Goal: Task Accomplishment & Management: Manage account settings

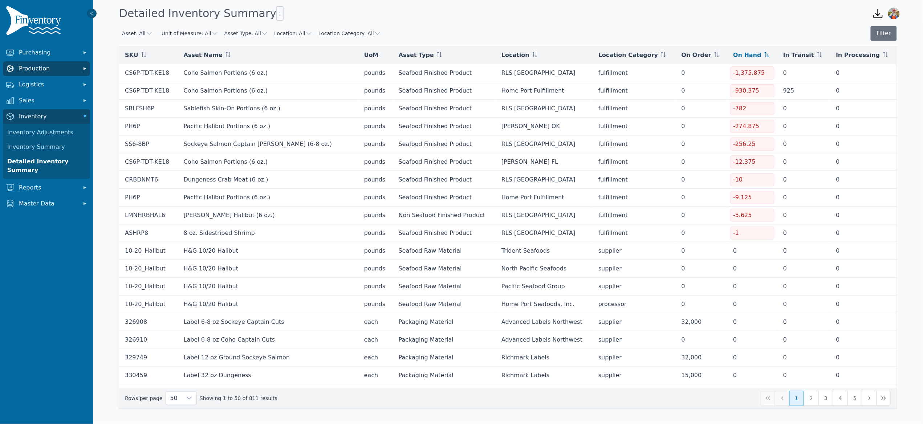
click at [31, 69] on span "Production" at bounding box center [48, 68] width 58 height 9
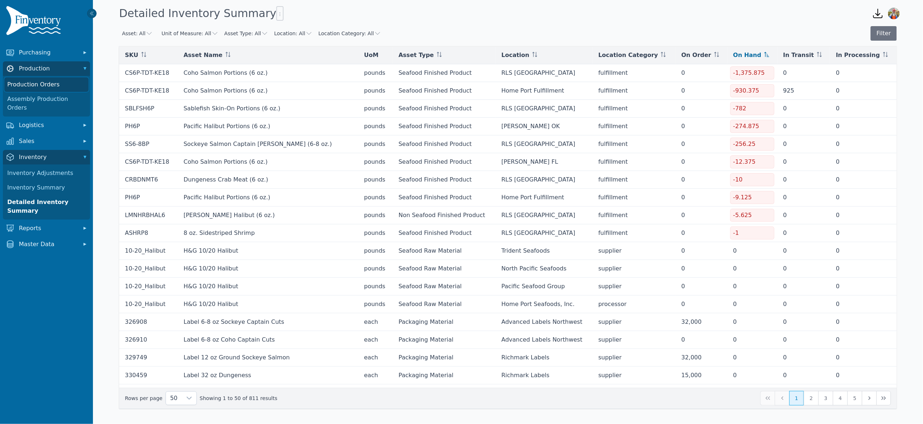
click at [50, 85] on link "Production Orders" at bounding box center [46, 84] width 84 height 15
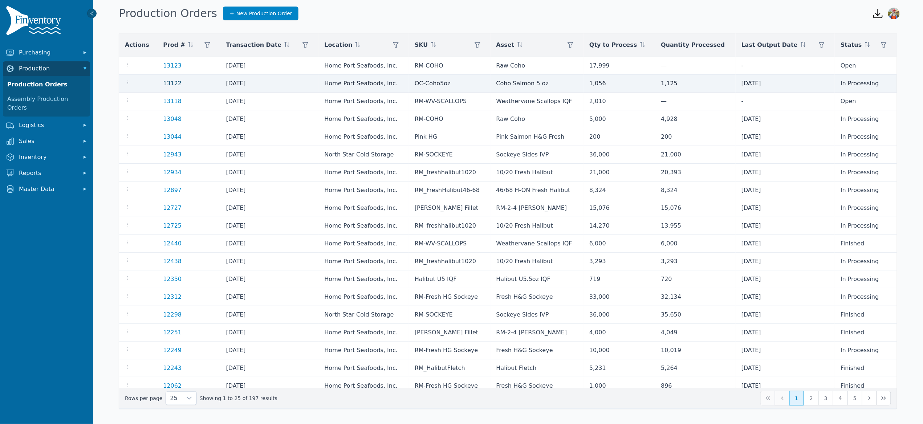
click at [171, 84] on link "13122" at bounding box center [172, 83] width 19 height 7
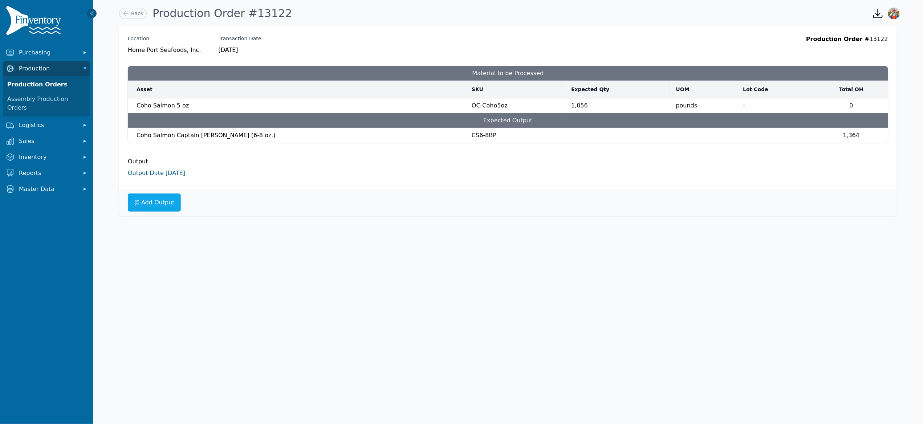
click at [161, 174] on link "Output Date [DATE]" at bounding box center [156, 173] width 57 height 7
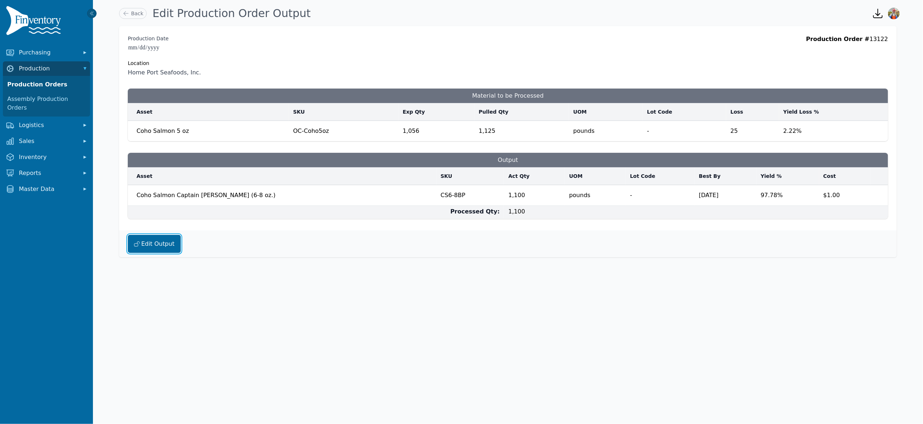
click at [164, 243] on button "Edit Output" at bounding box center [154, 244] width 53 height 18
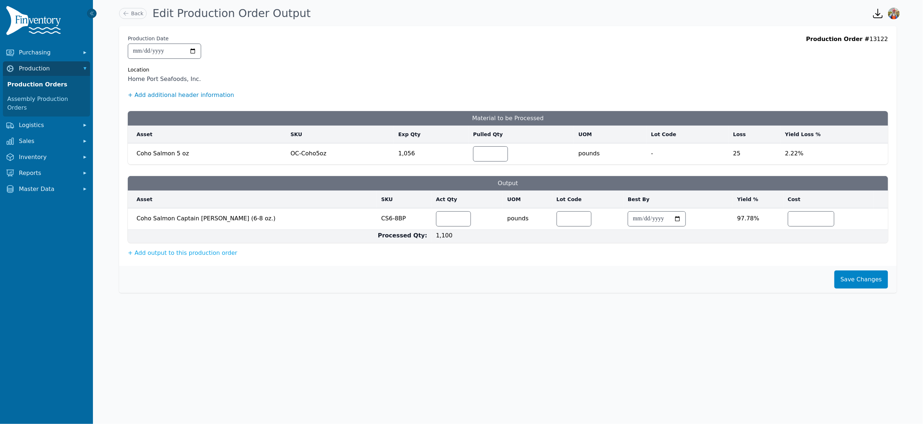
click at [184, 95] on button "+ Add additional header information" at bounding box center [181, 95] width 106 height 9
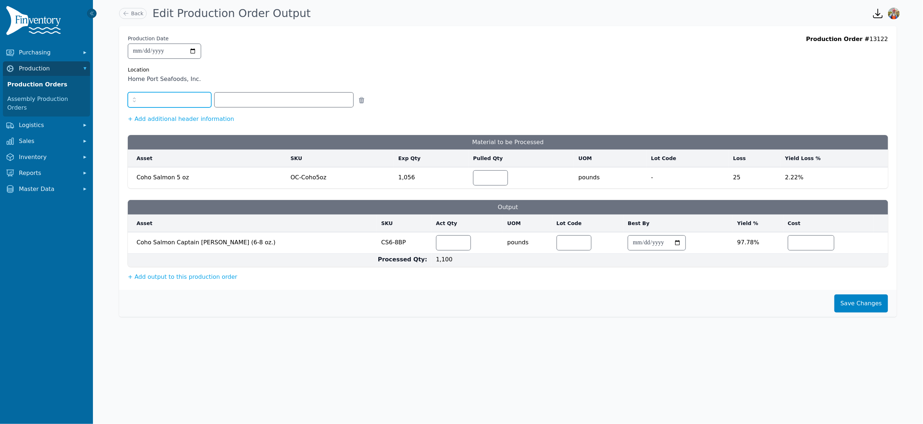
click at [176, 103] on input "text" at bounding box center [169, 99] width 83 height 15
type input "**********"
click at [254, 103] on input "text" at bounding box center [284, 100] width 139 height 15
click at [406, 113] on div "Remove" at bounding box center [508, 103] width 760 height 24
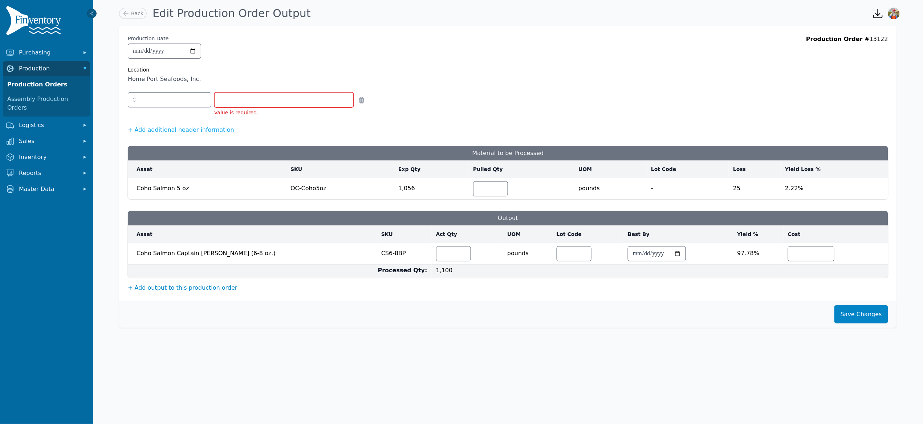
click at [201, 292] on button "+ Add output to this production order" at bounding box center [183, 288] width 110 height 9
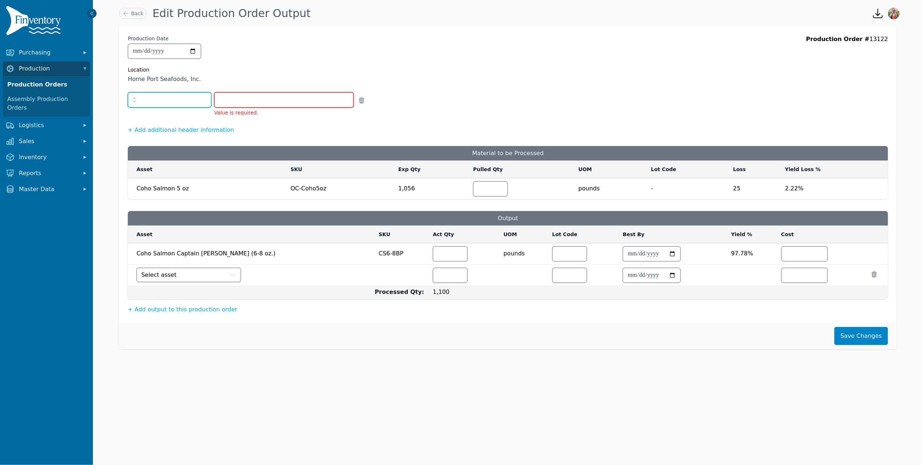
click at [176, 97] on input "text" at bounding box center [169, 99] width 83 height 15
click at [134, 98] on icon "button" at bounding box center [134, 100] width 3 height 4
type input "**********"
drag, startPoint x: 894, startPoint y: 41, endPoint x: 800, endPoint y: 44, distance: 94.1
click at [800, 44] on div "**********" at bounding box center [508, 174] width 778 height 296
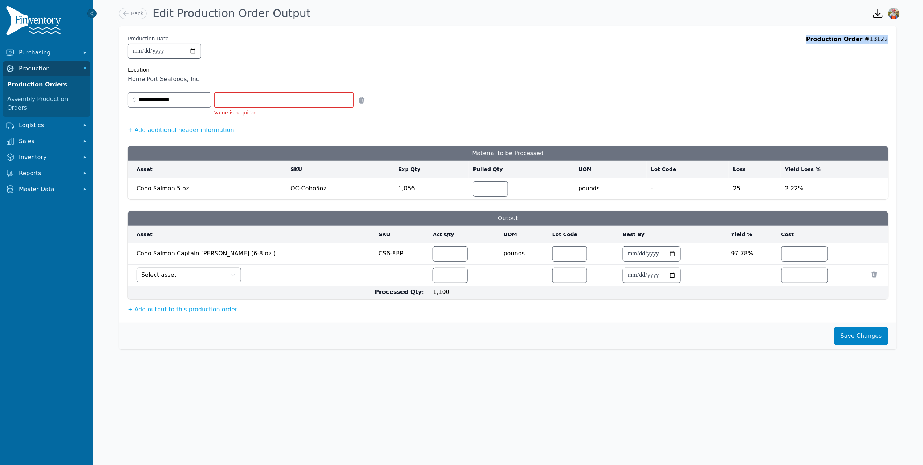
drag, startPoint x: 817, startPoint y: 43, endPoint x: 919, endPoint y: 47, distance: 102.1
click at [919, 47] on div "**********" at bounding box center [508, 193] width 830 height 341
click at [433, 277] on input "number" at bounding box center [450, 275] width 34 height 15
click at [216, 280] on button "Select asset" at bounding box center [189, 275] width 105 height 15
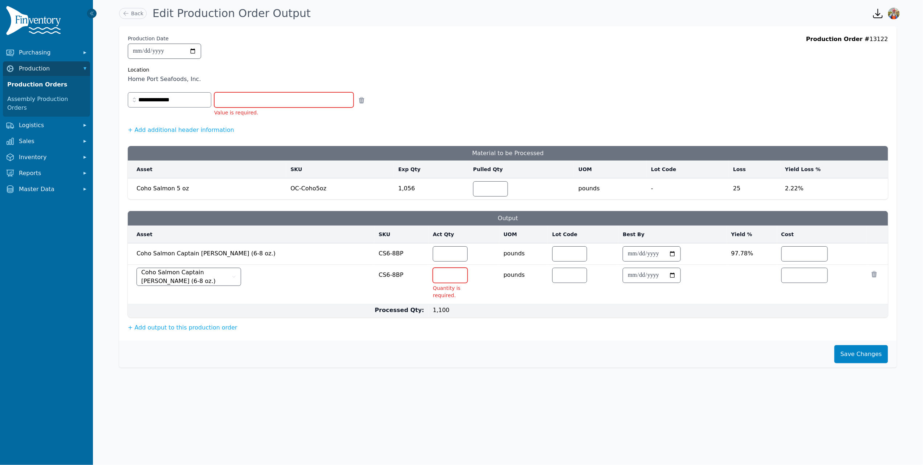
click at [281, 274] on div "Coho Salmon Captain Cuts (6-8 oz.)" at bounding box center [253, 277] width 233 height 18
click at [194, 277] on span "Coho Salmon Captain Cuts (6-8 oz.)" at bounding box center [185, 276] width 89 height 17
drag, startPoint x: 193, startPoint y: 310, endPoint x: 185, endPoint y: 306, distance: 8.6
click at [433, 255] on input "****" at bounding box center [450, 254] width 34 height 15
click at [433, 276] on input "number" at bounding box center [450, 275] width 34 height 15
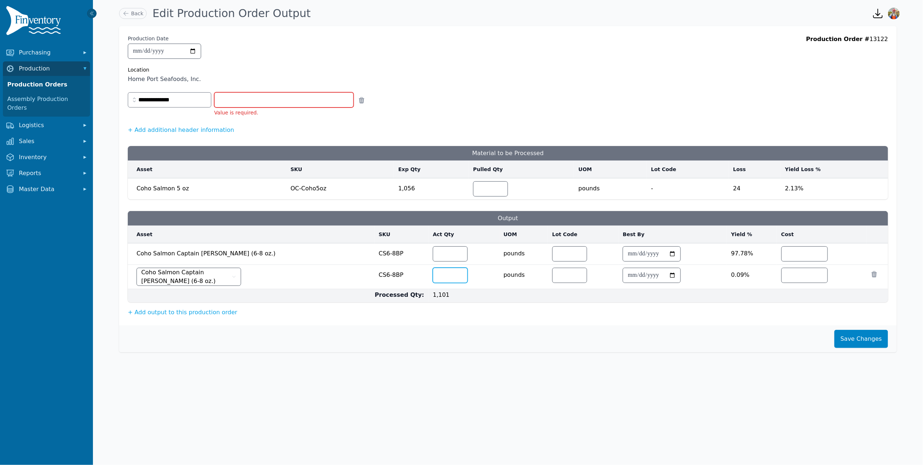
type input "*"
click at [712, 296] on td "1,101" at bounding box center [658, 295] width 460 height 13
click at [848, 342] on button "Save Changes" at bounding box center [861, 339] width 54 height 18
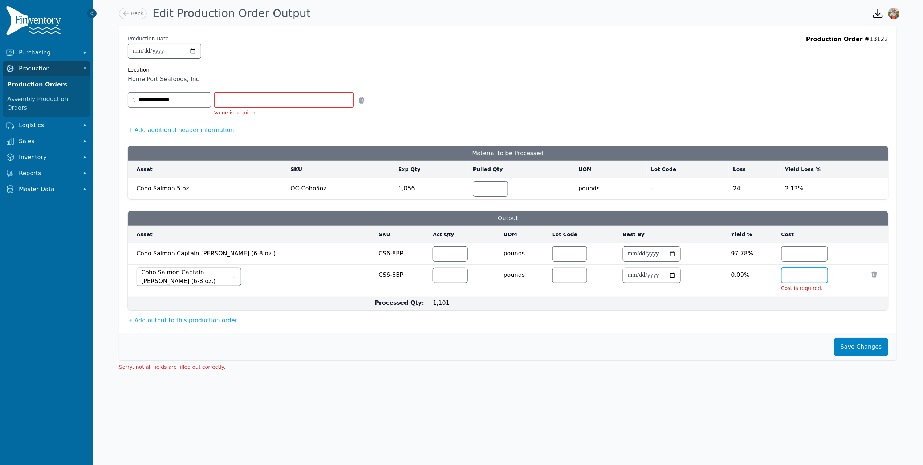
click at [799, 276] on input "number" at bounding box center [805, 275] width 46 height 15
type input "*"
click at [877, 274] on icon at bounding box center [874, 273] width 7 height 7
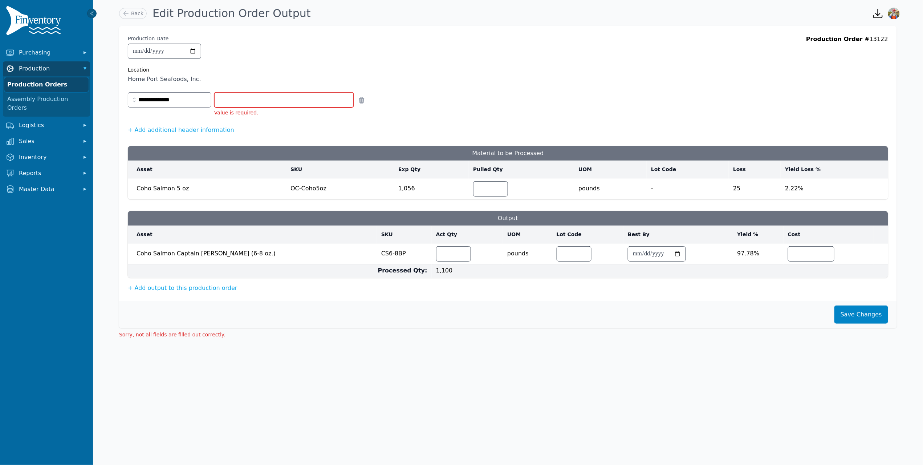
click at [47, 83] on link "Production Orders" at bounding box center [46, 84] width 84 height 15
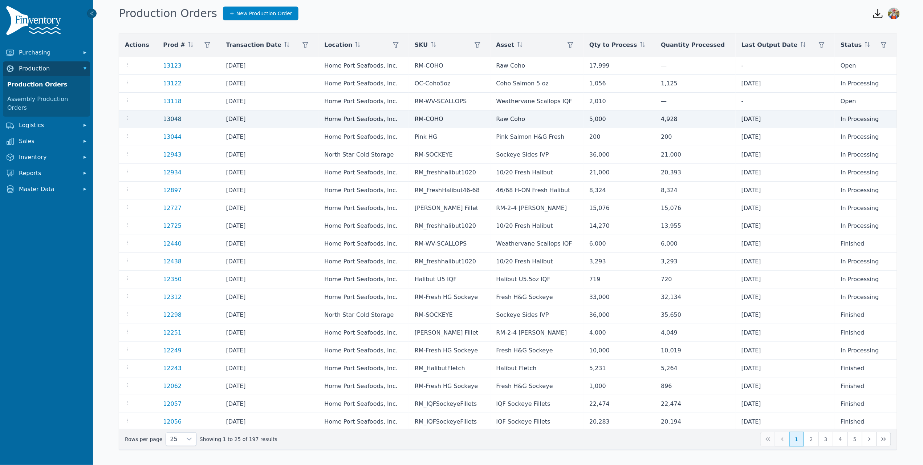
click at [175, 118] on link "13048" at bounding box center [172, 118] width 19 height 7
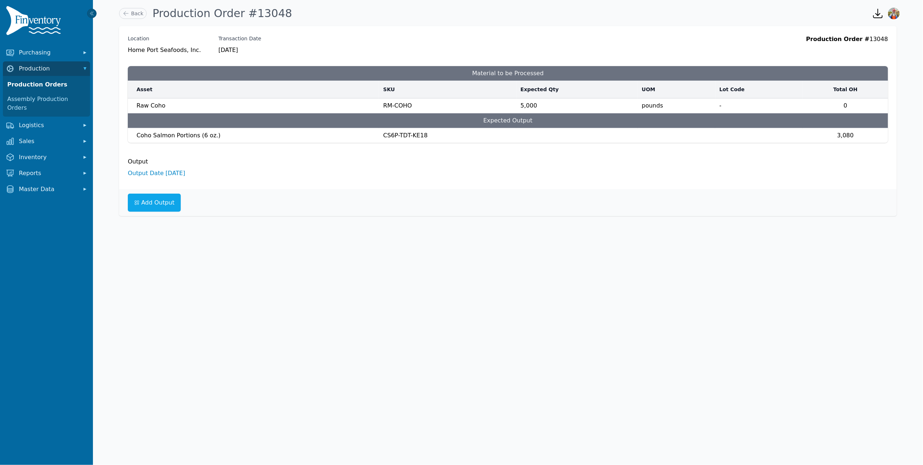
click at [166, 177] on li "Output Date 9/8/2025" at bounding box center [508, 173] width 760 height 9
click at [167, 174] on link "Output Date 9/8/2025" at bounding box center [156, 173] width 57 height 7
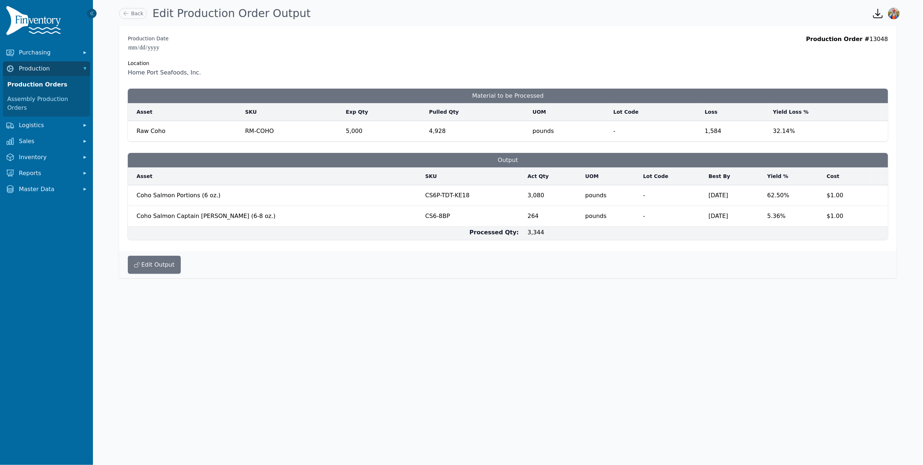
drag, startPoint x: 183, startPoint y: 52, endPoint x: 116, endPoint y: 48, distance: 67.3
click at [116, 48] on div "**********" at bounding box center [507, 152] width 801 height 252
drag, startPoint x: 140, startPoint y: 40, endPoint x: 208, endPoint y: 40, distance: 67.5
click at [207, 40] on div "**********" at bounding box center [508, 56] width 760 height 42
click at [126, 15] on icon at bounding box center [125, 13] width 7 height 7
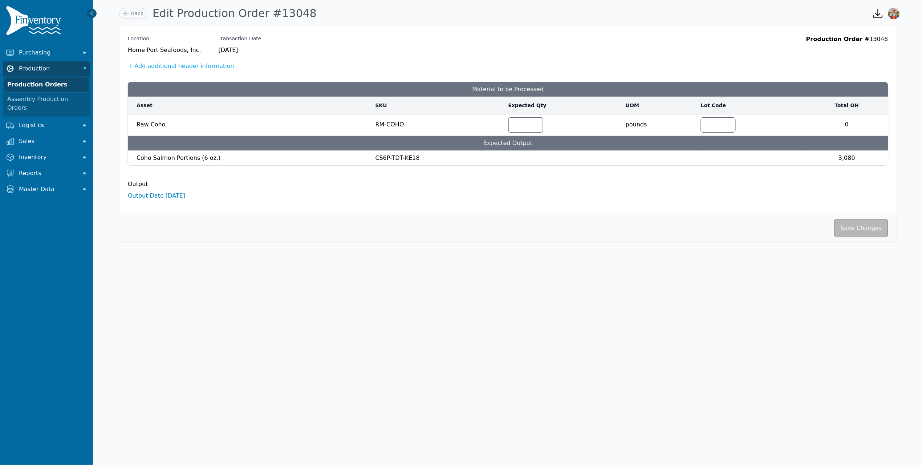
click at [35, 78] on link "Production Orders" at bounding box center [46, 84] width 84 height 15
click at [496, 39] on div "Location Home Port Seafoods, Inc. Transaction Date 9/8/2025 Production Order # …" at bounding box center [508, 45] width 760 height 20
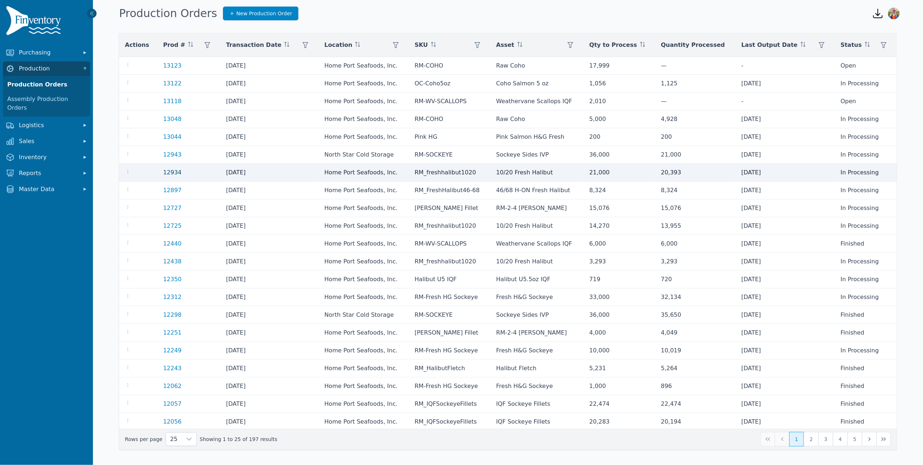
click at [168, 173] on link "12934" at bounding box center [172, 172] width 19 height 7
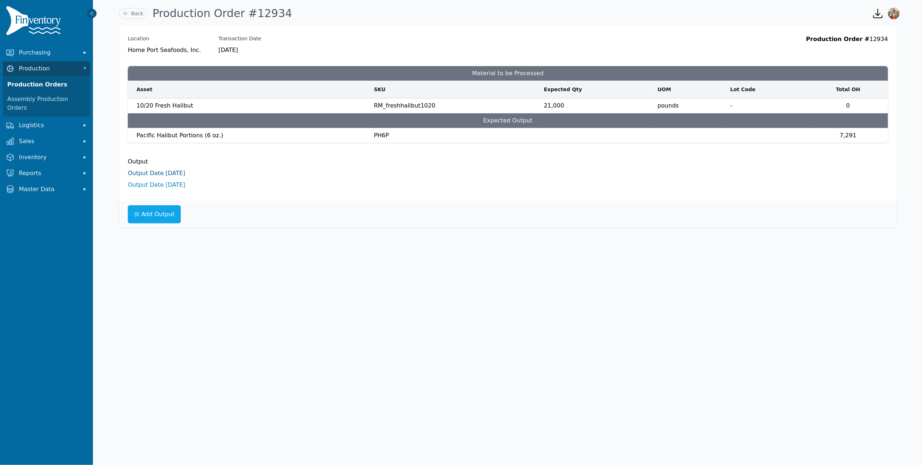
click at [180, 174] on link "Output Date 9/5/2025" at bounding box center [156, 173] width 57 height 7
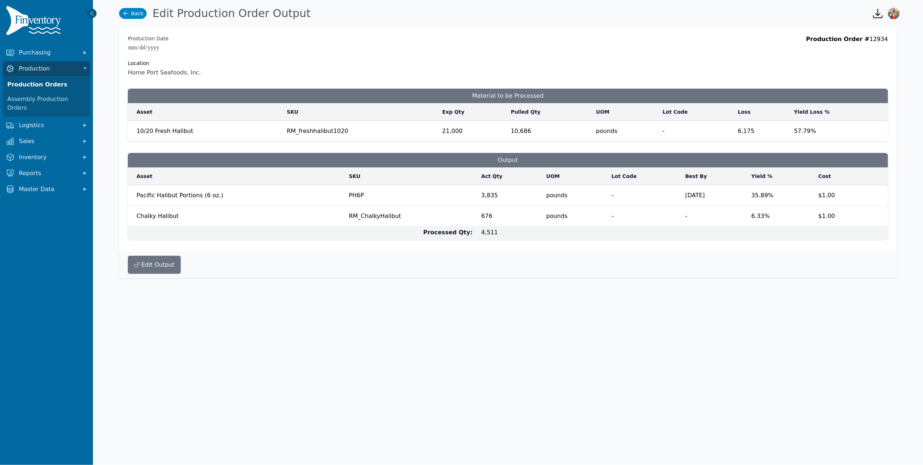
click at [129, 12] on icon at bounding box center [125, 13] width 7 height 7
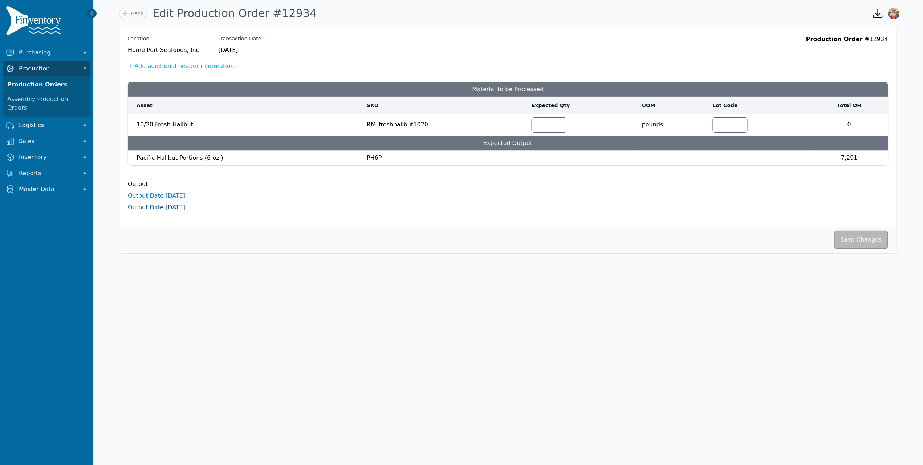
click at [175, 211] on link "Output Date 9/5/2025" at bounding box center [156, 207] width 57 height 7
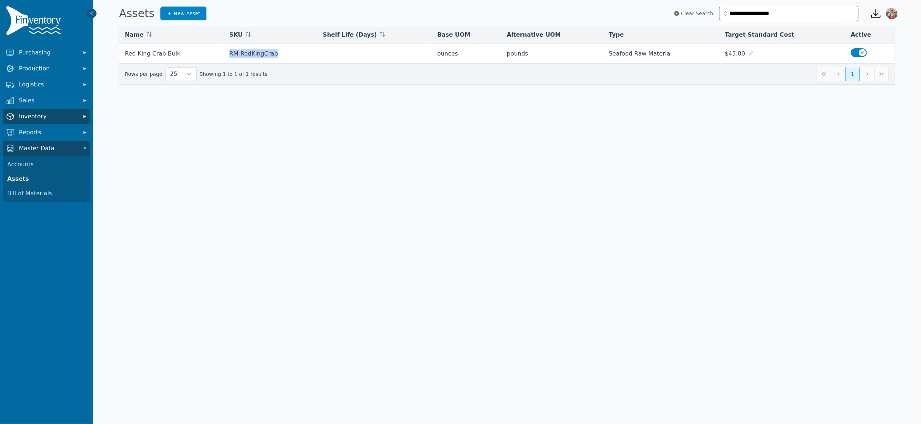
click at [47, 117] on span "Inventory" at bounding box center [48, 116] width 58 height 9
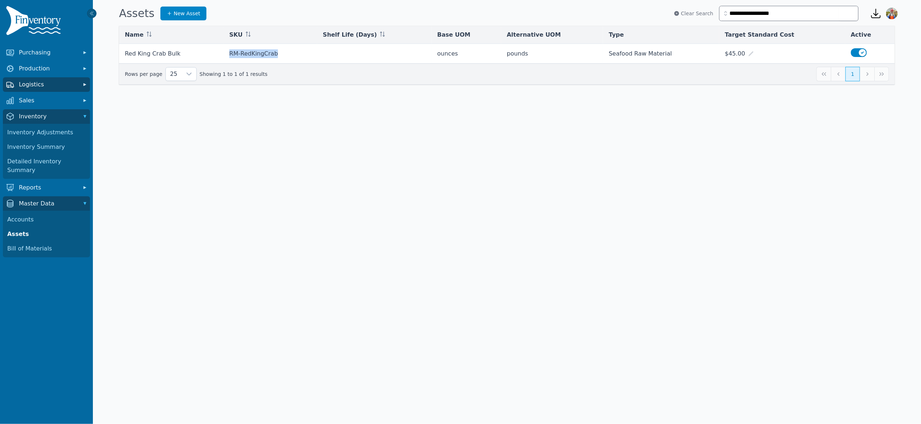
click at [51, 81] on span "Logistics" at bounding box center [48, 84] width 58 height 9
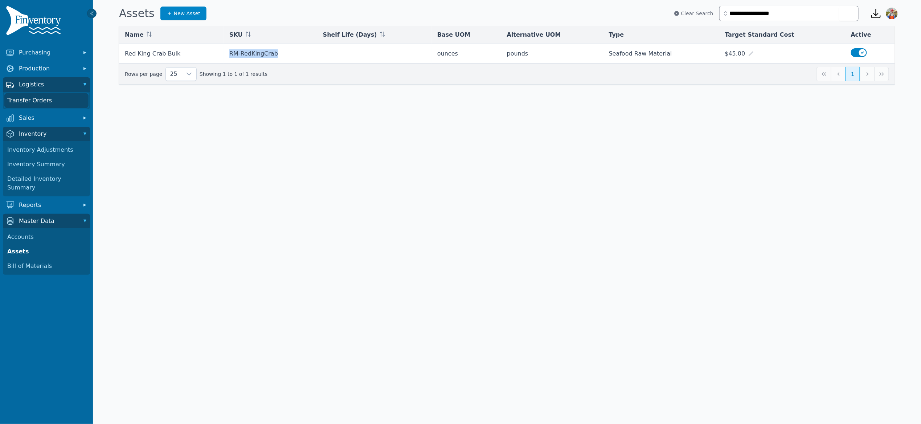
click at [46, 103] on link "Transfer Orders" at bounding box center [46, 100] width 84 height 15
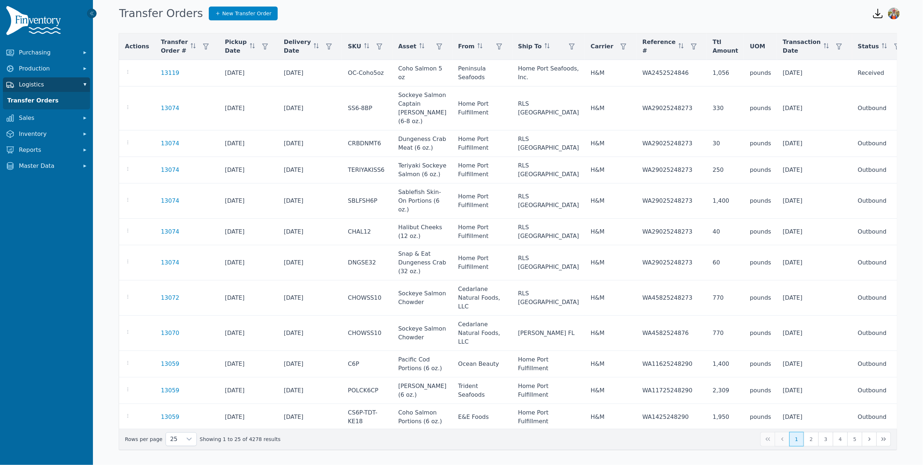
click at [44, 84] on span "Logistics" at bounding box center [48, 84] width 58 height 9
click at [41, 72] on span "Production" at bounding box center [48, 68] width 58 height 9
click at [41, 83] on link "Production Orders" at bounding box center [46, 84] width 84 height 15
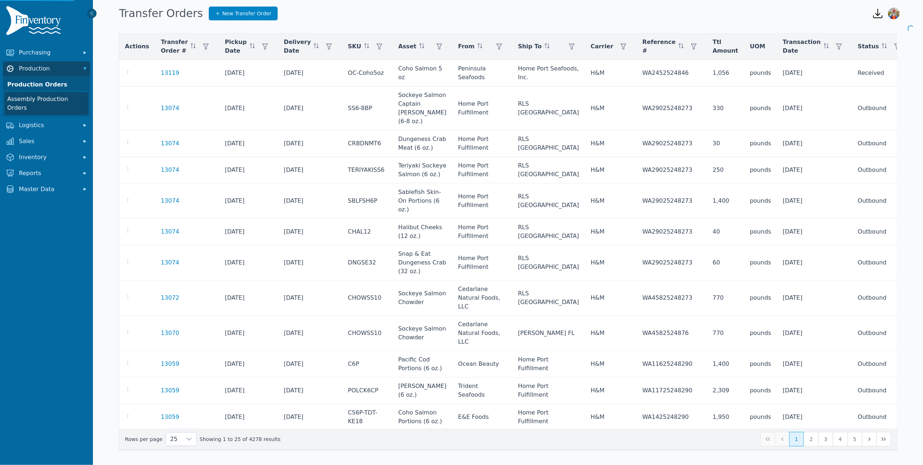
click at [40, 99] on link "Assembly Production Orders" at bounding box center [46, 103] width 84 height 23
click at [44, 123] on span "Logistics" at bounding box center [48, 125] width 58 height 9
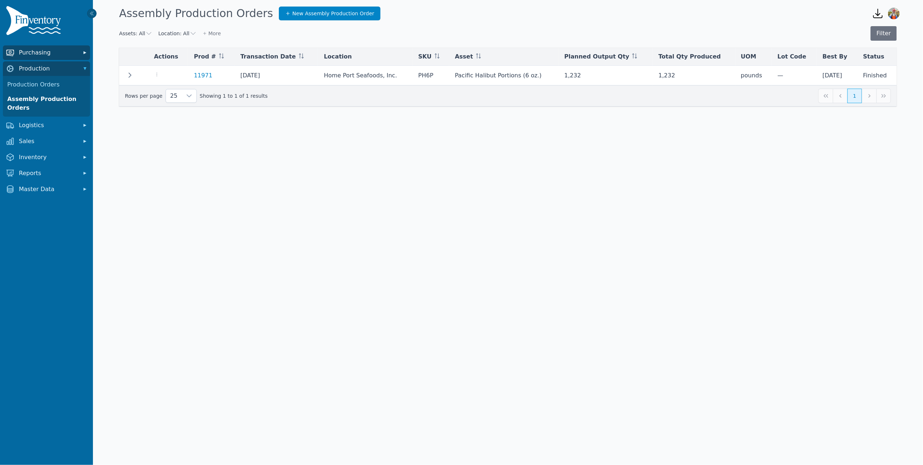
click at [50, 51] on span "Purchasing" at bounding box center [48, 52] width 58 height 9
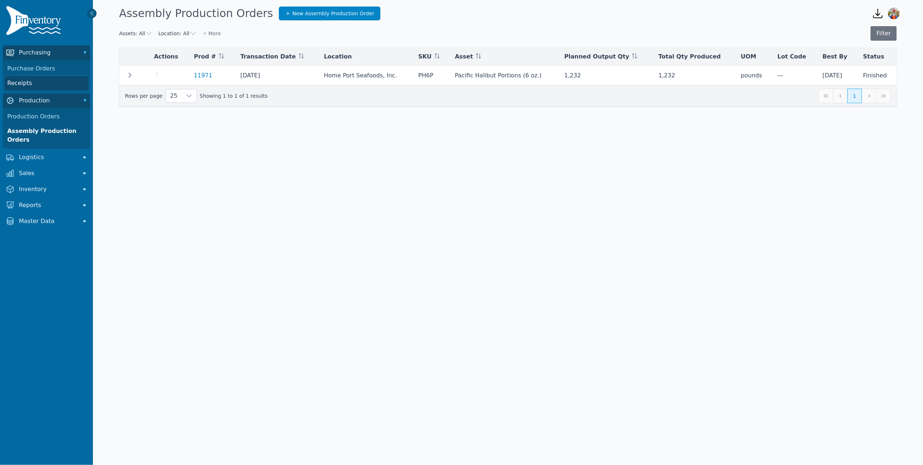
click at [26, 81] on link "Receipts" at bounding box center [46, 83] width 84 height 15
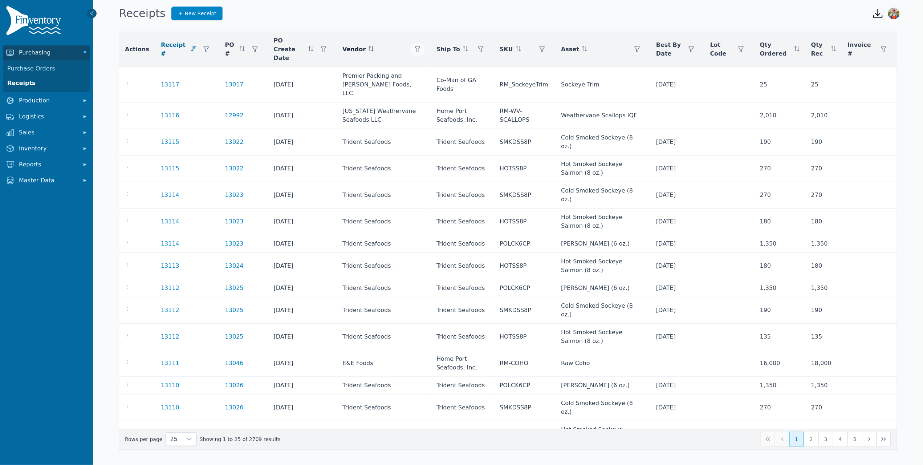
click at [417, 47] on icon "button" at bounding box center [418, 49] width 6 height 6
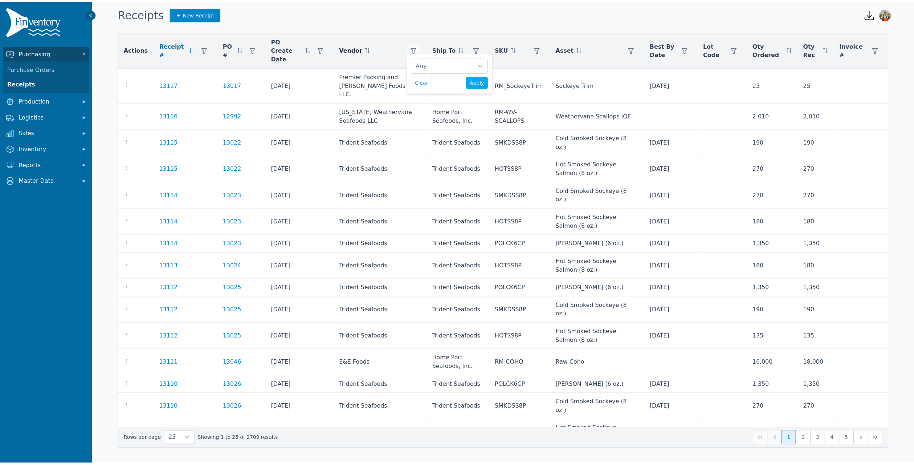
scroll to position [7, 5]
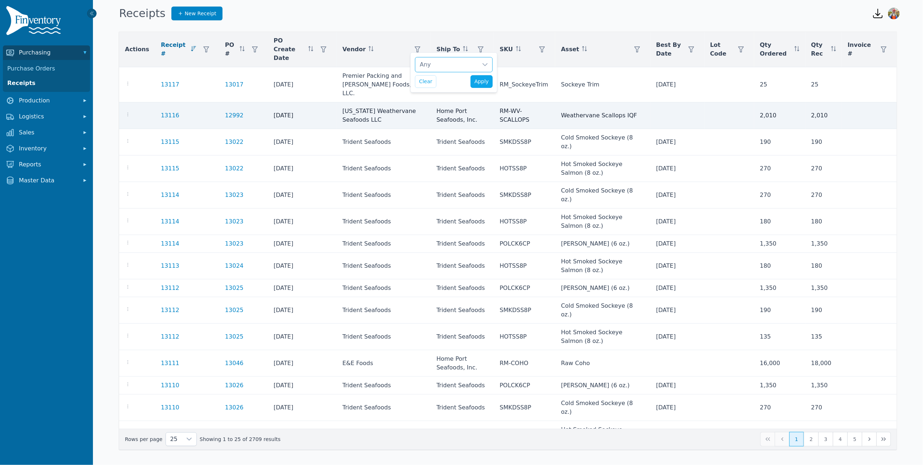
click at [371, 107] on td "Alaska Weathervane Seafoods LLC" at bounding box center [384, 115] width 94 height 27
click at [165, 111] on link "13116" at bounding box center [170, 115] width 19 height 9
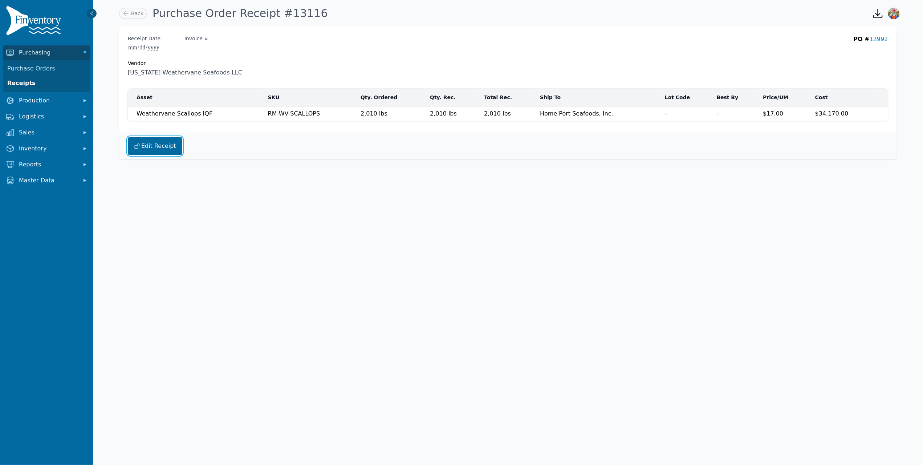
click at [150, 147] on button "Edit Receipt" at bounding box center [155, 146] width 54 height 18
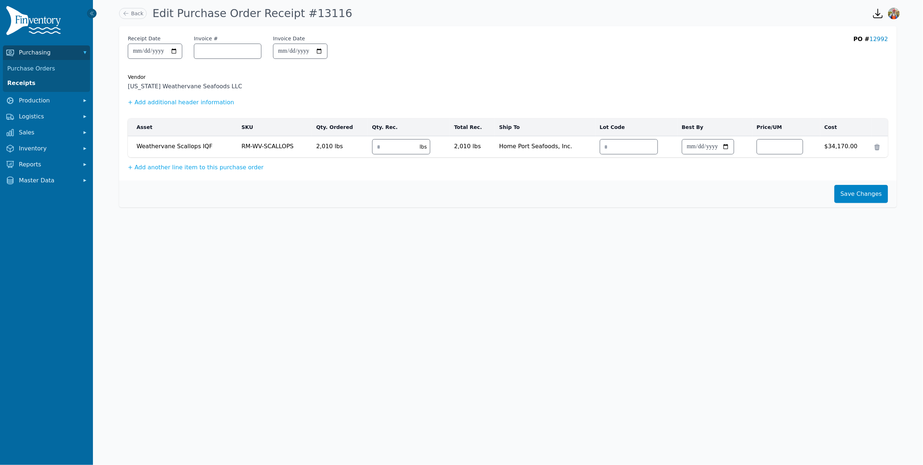
click at [215, 59] on div "**********" at bounding box center [228, 50] width 200 height 31
click at [220, 51] on input "Invoice #" at bounding box center [227, 51] width 67 height 15
type input "****"
click at [857, 195] on button "Save Changes" at bounding box center [861, 194] width 54 height 18
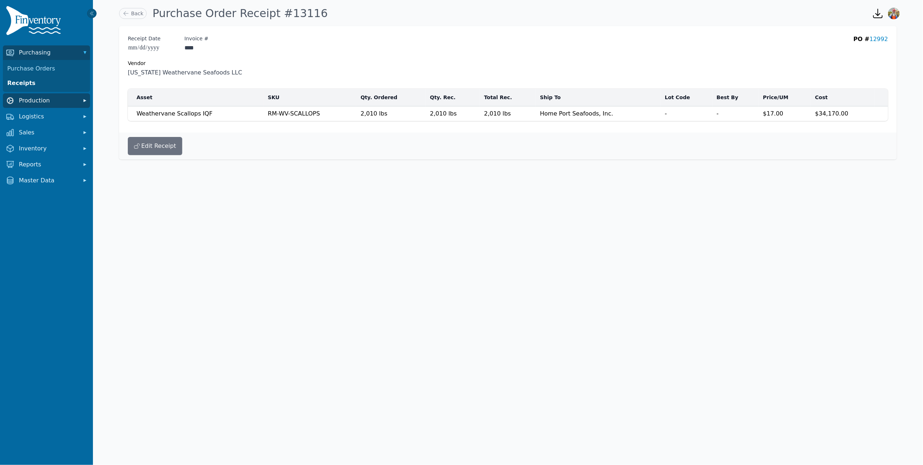
click at [45, 102] on span "Production" at bounding box center [48, 100] width 58 height 9
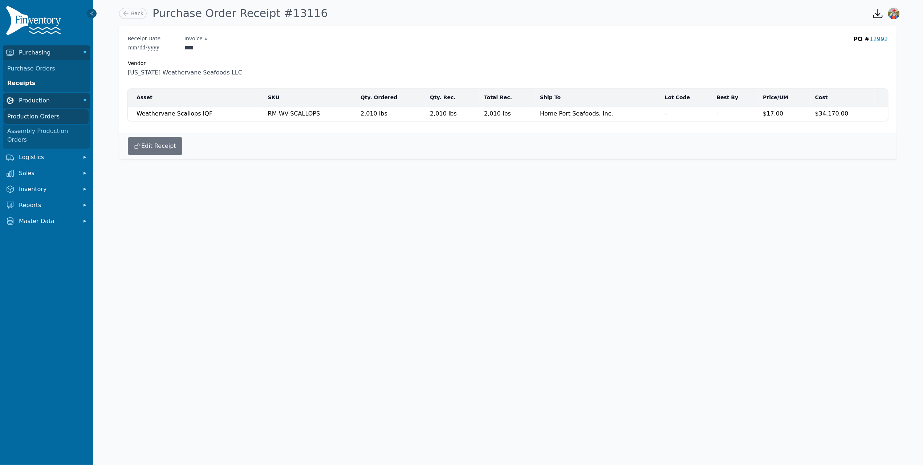
click at [52, 113] on link "Production Orders" at bounding box center [46, 116] width 84 height 15
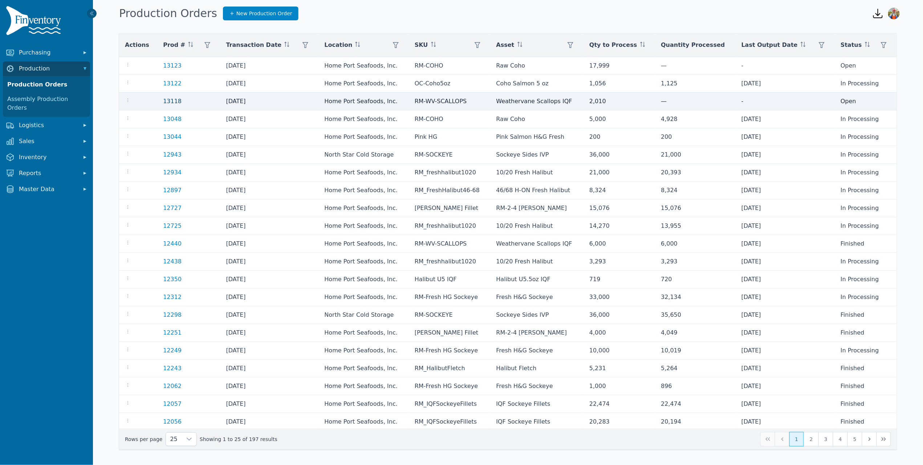
click at [171, 103] on link "13118" at bounding box center [172, 101] width 19 height 7
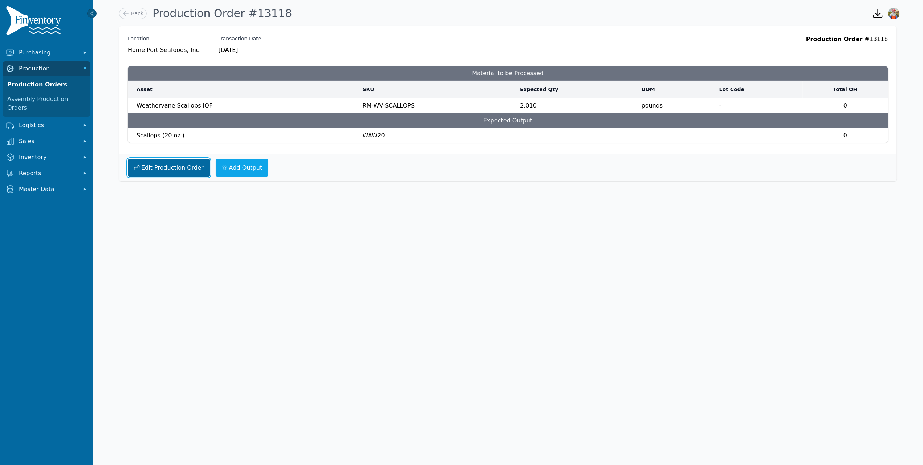
click at [156, 175] on button "Edit Production Order" at bounding box center [169, 168] width 82 height 18
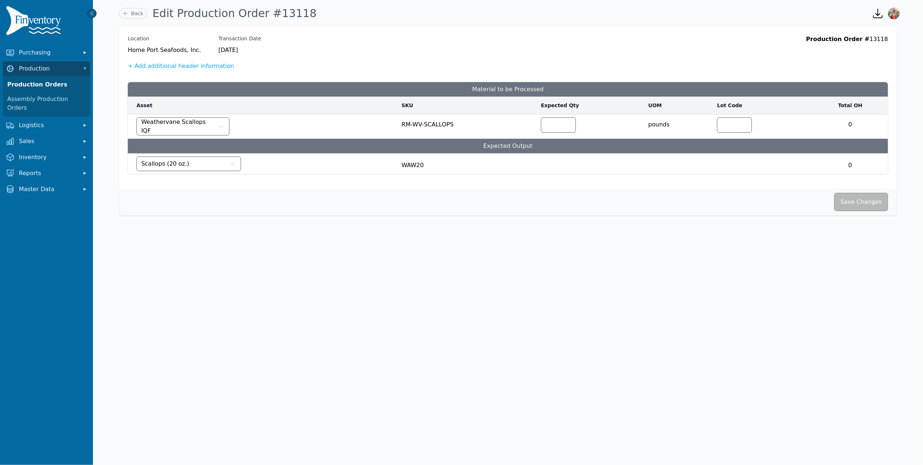
click at [278, 233] on body "Purchasing Production Production Orders Assembly Production Orders Logistics Sa…" at bounding box center [461, 232] width 923 height 465
click at [136, 8] on link "Back" at bounding box center [133, 13] width 28 height 11
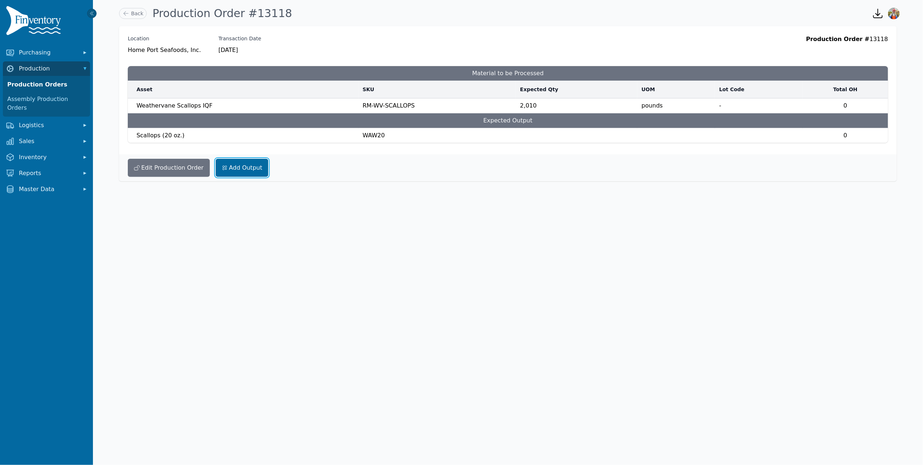
click at [245, 166] on link "Add Output" at bounding box center [242, 168] width 53 height 18
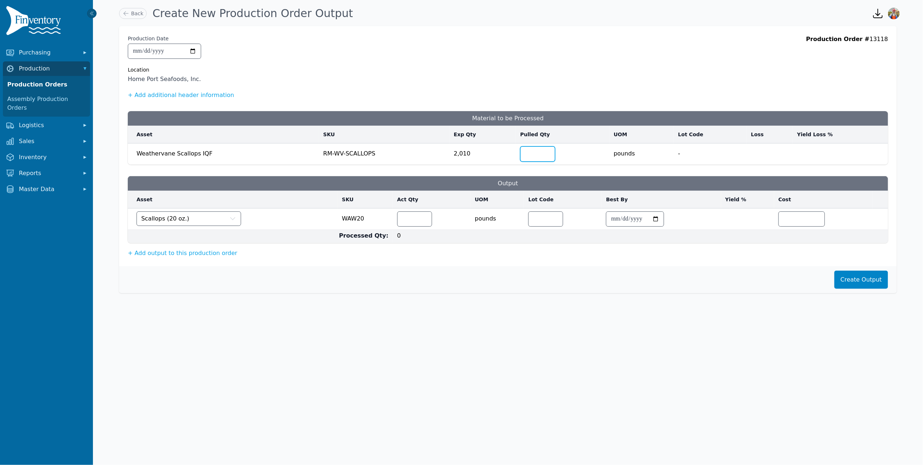
click at [525, 148] on input "number" at bounding box center [538, 154] width 34 height 15
type input "****"
click at [416, 221] on input "number" at bounding box center [415, 219] width 34 height 15
type input "****"
click at [794, 215] on input "number" at bounding box center [802, 219] width 46 height 15
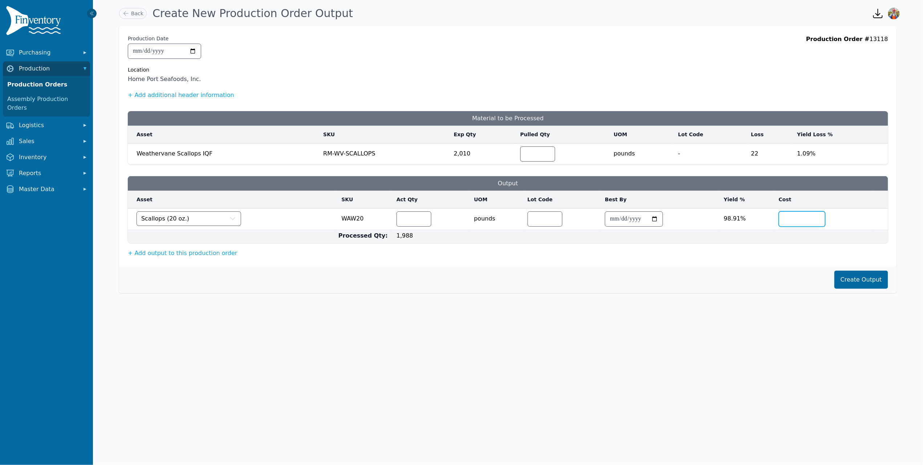
type input "*"
click at [880, 277] on button "Create Output" at bounding box center [861, 279] width 54 height 18
